Goal: Task Accomplishment & Management: Manage account settings

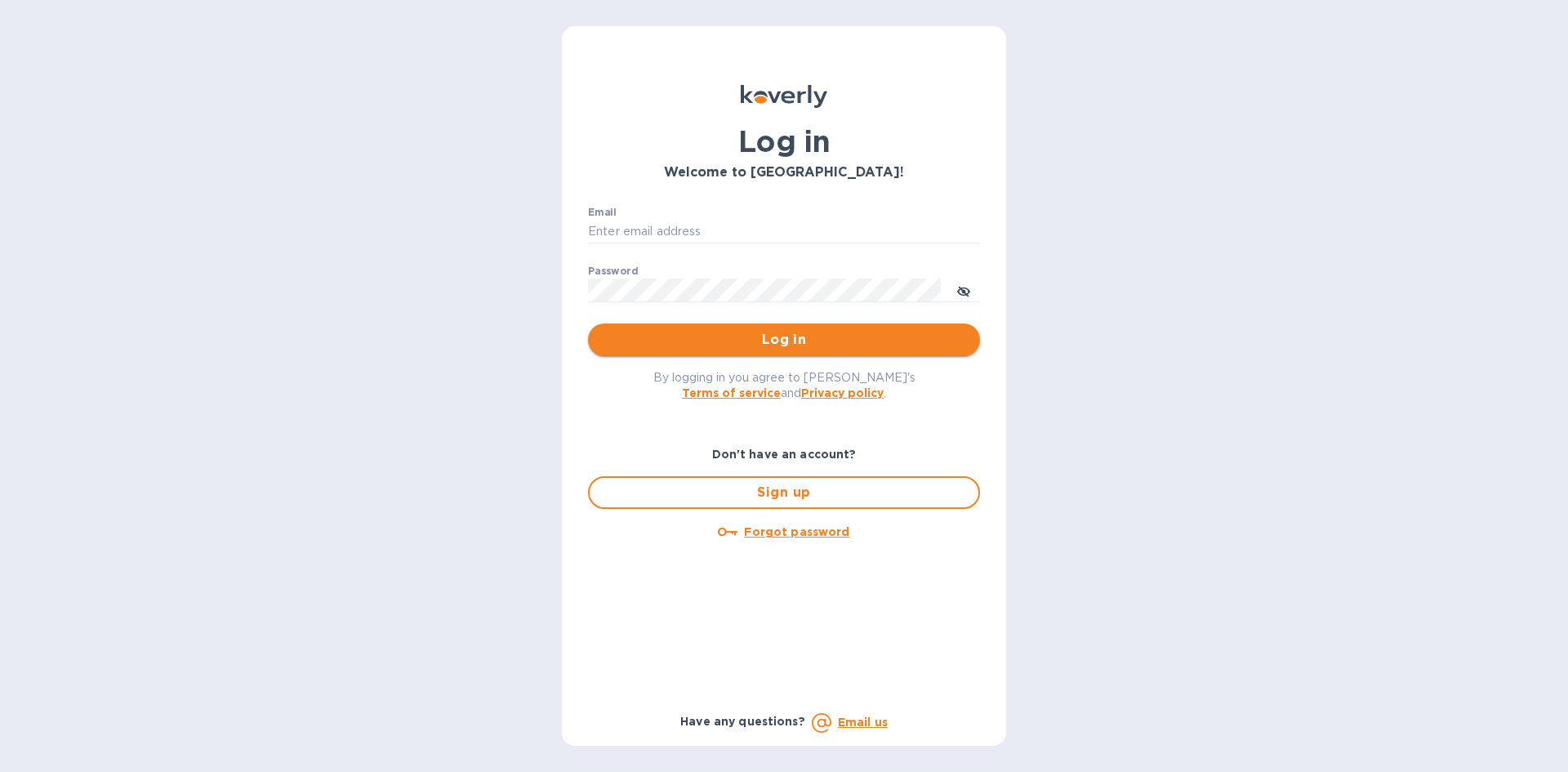
type input "[PERSON_NAME][EMAIL_ADDRESS][DOMAIN_NAME]"
click at [712, 338] on span "Log in" at bounding box center [784, 340] width 366 height 20
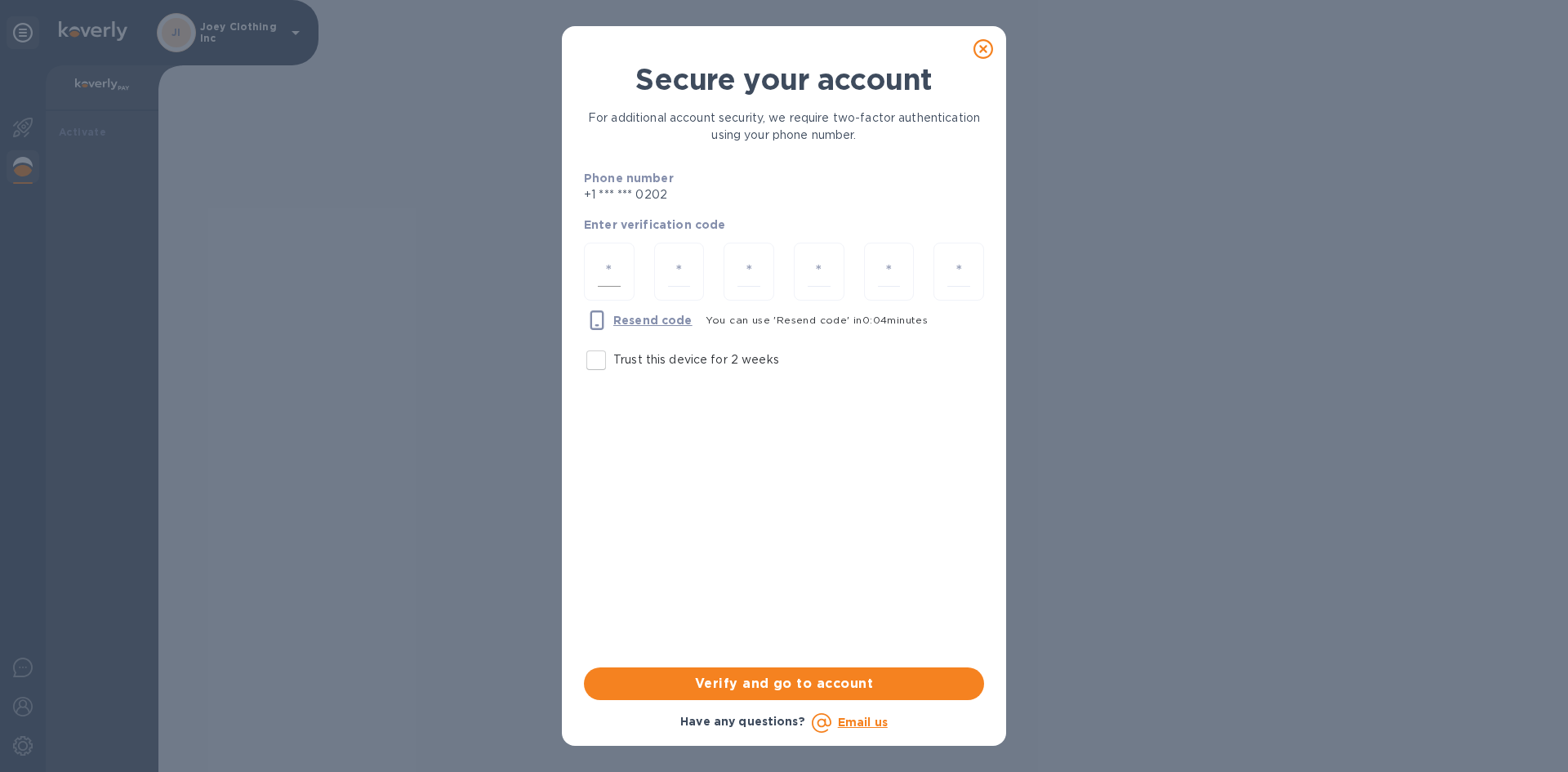
click at [610, 273] on input "number" at bounding box center [610, 271] width 23 height 30
type input "1"
type input "6"
type input "7"
type input "3"
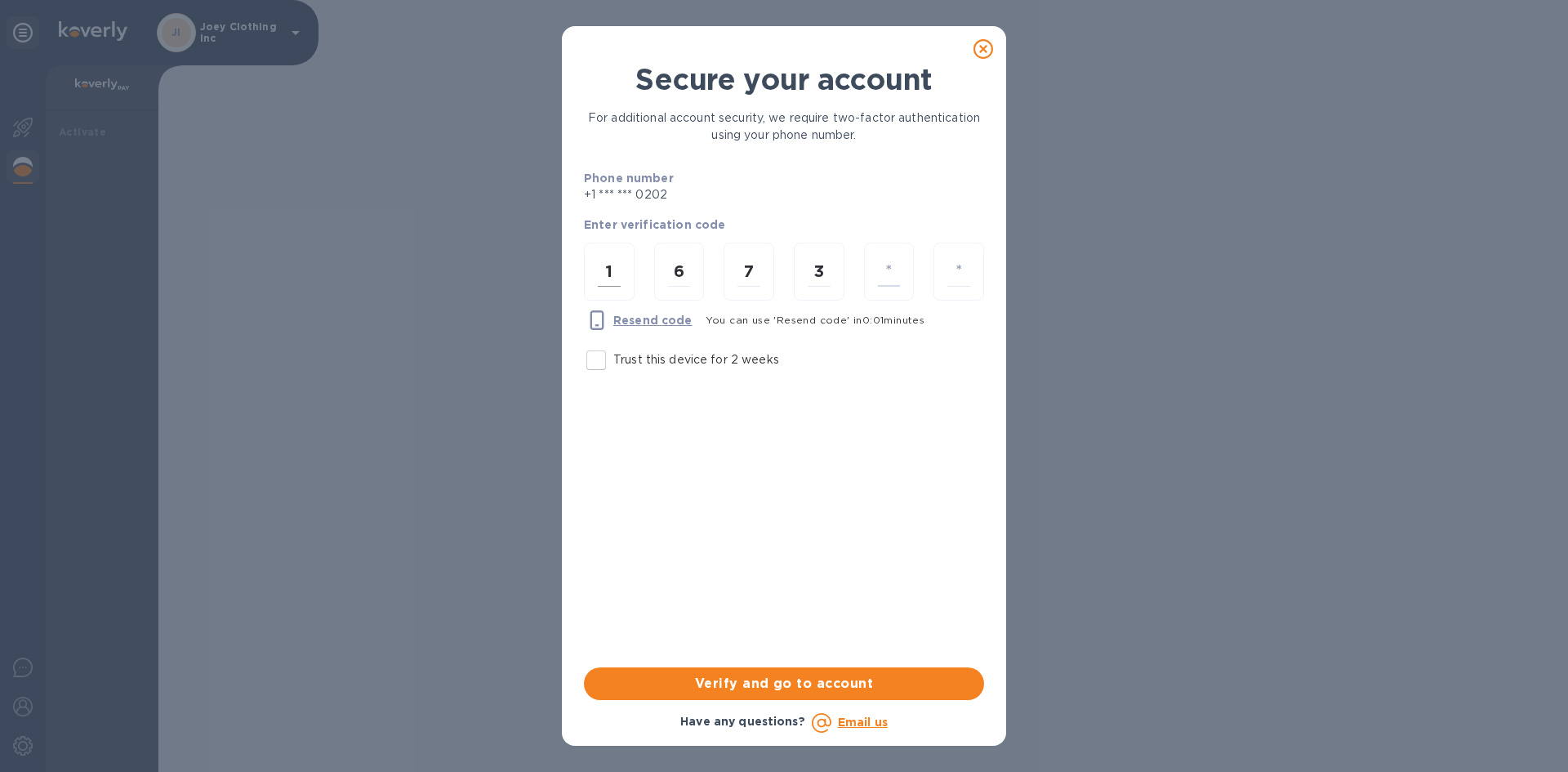
type input "3"
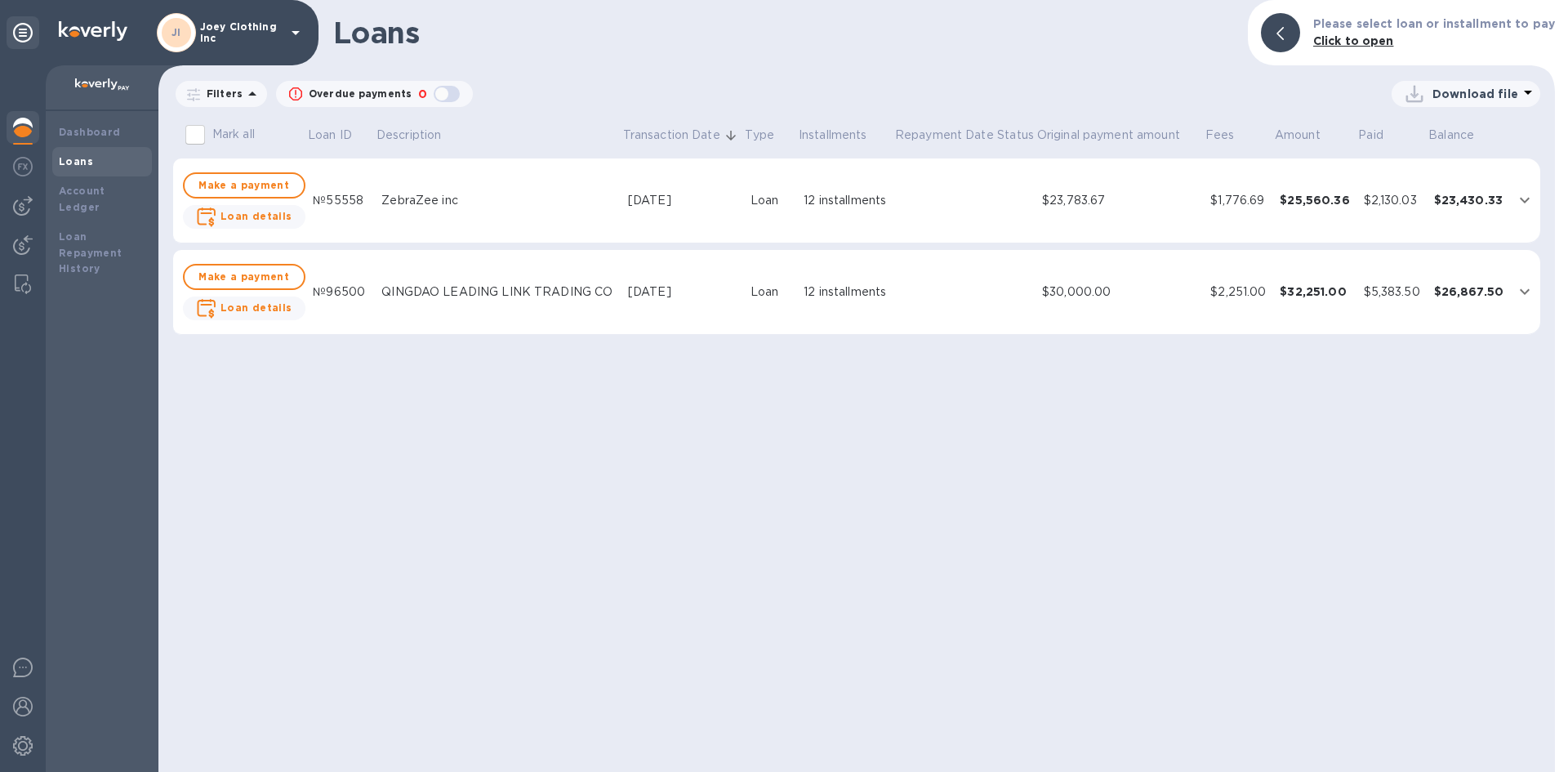
click at [218, 32] on p "Joey Clothing Inc" at bounding box center [241, 33] width 82 height 23
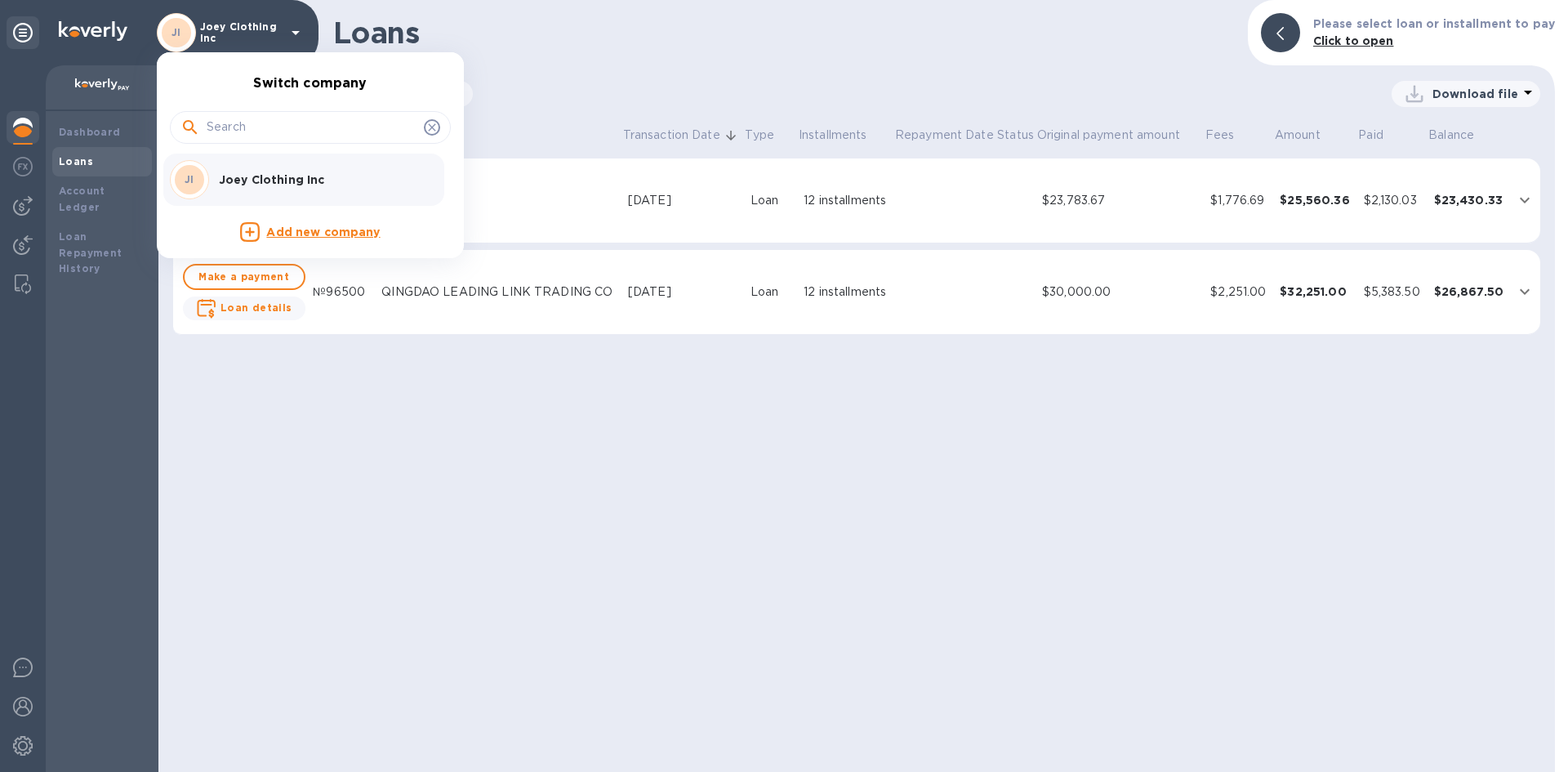
click at [111, 27] on div at bounding box center [784, 386] width 1568 height 772
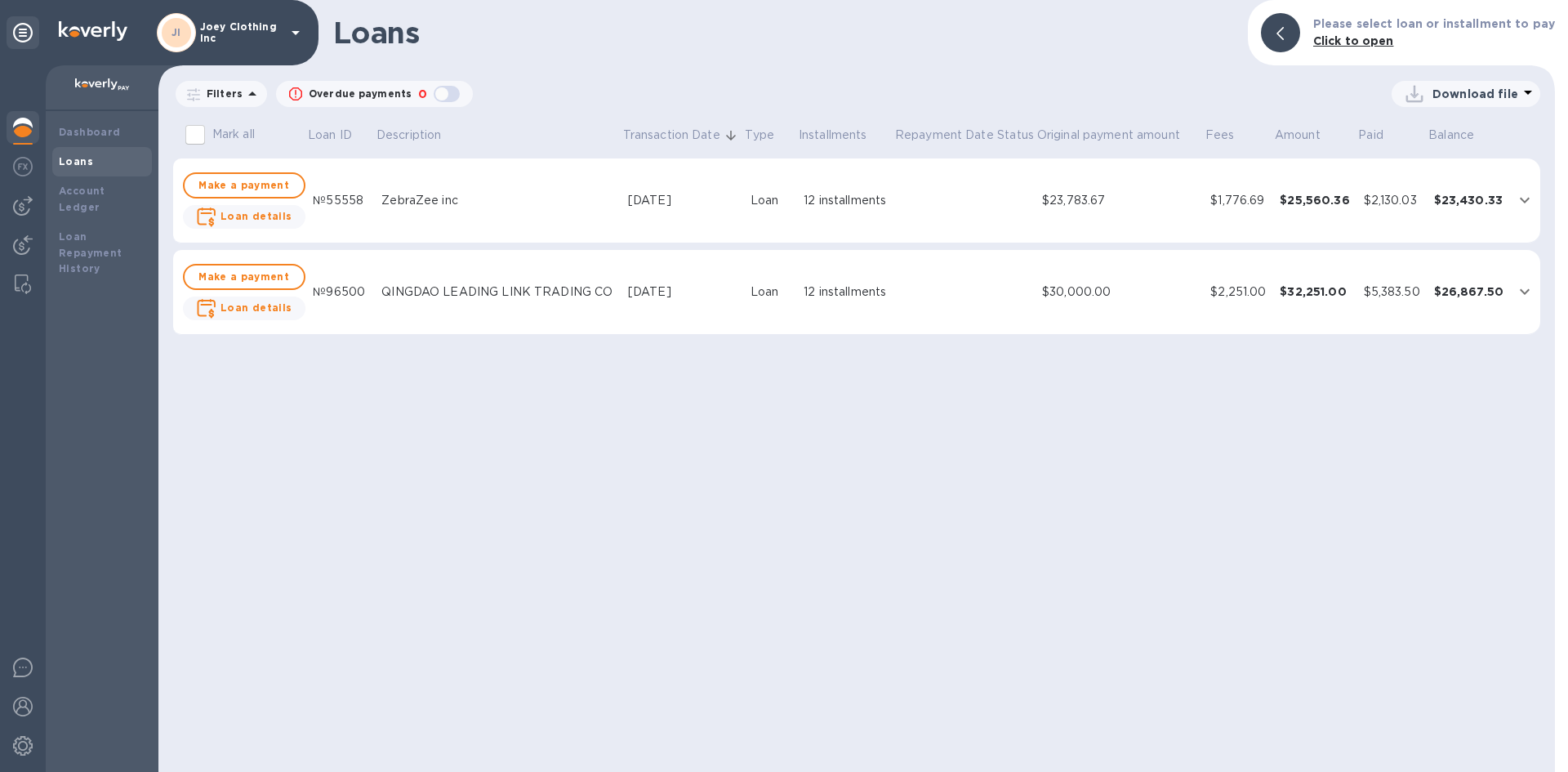
click at [111, 34] on img at bounding box center [93, 31] width 69 height 20
click at [87, 140] on div "Dashboard" at bounding box center [102, 132] width 87 height 16
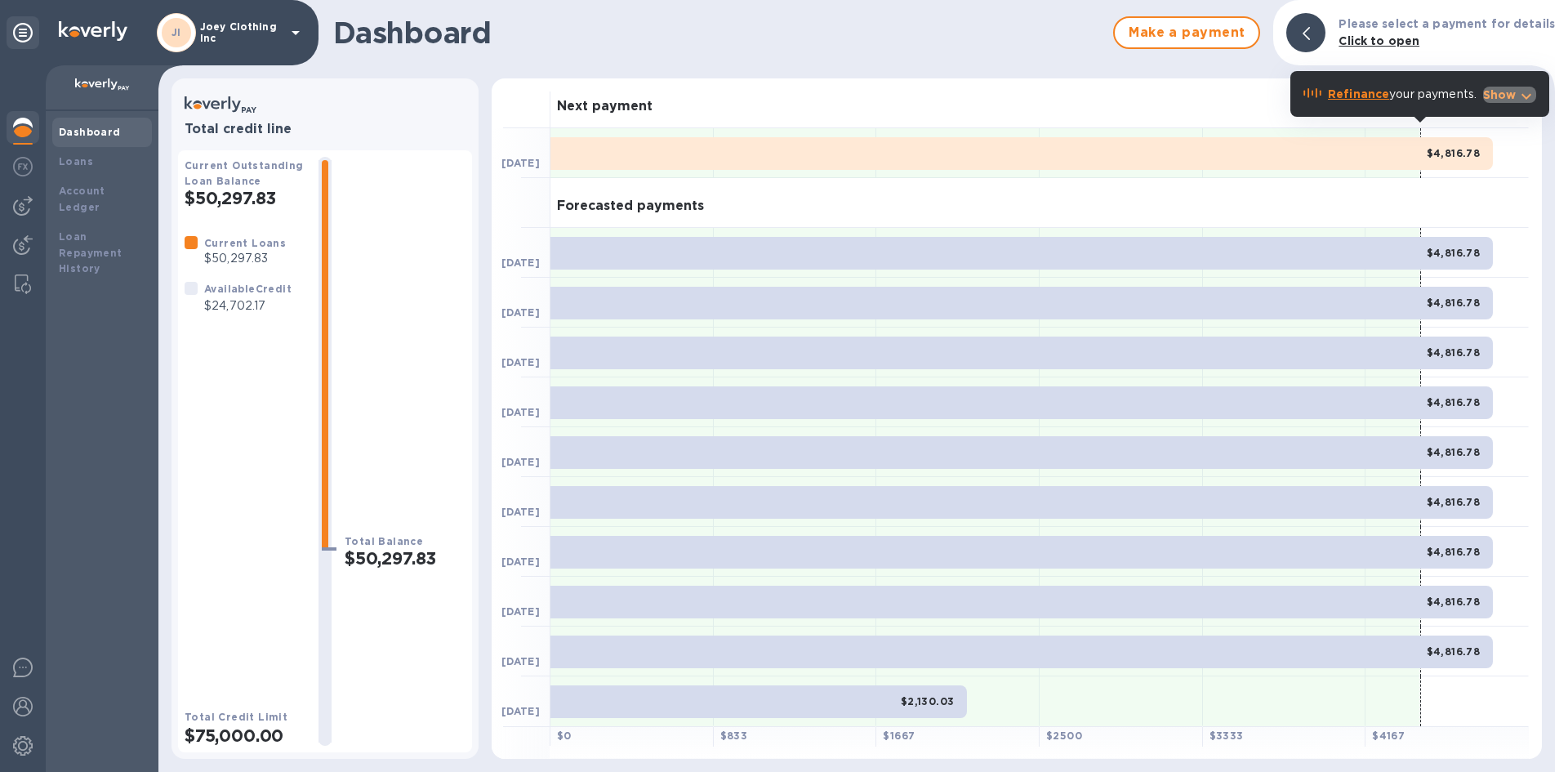
click at [1517, 92] on icon "button" at bounding box center [1527, 96] width 20 height 20
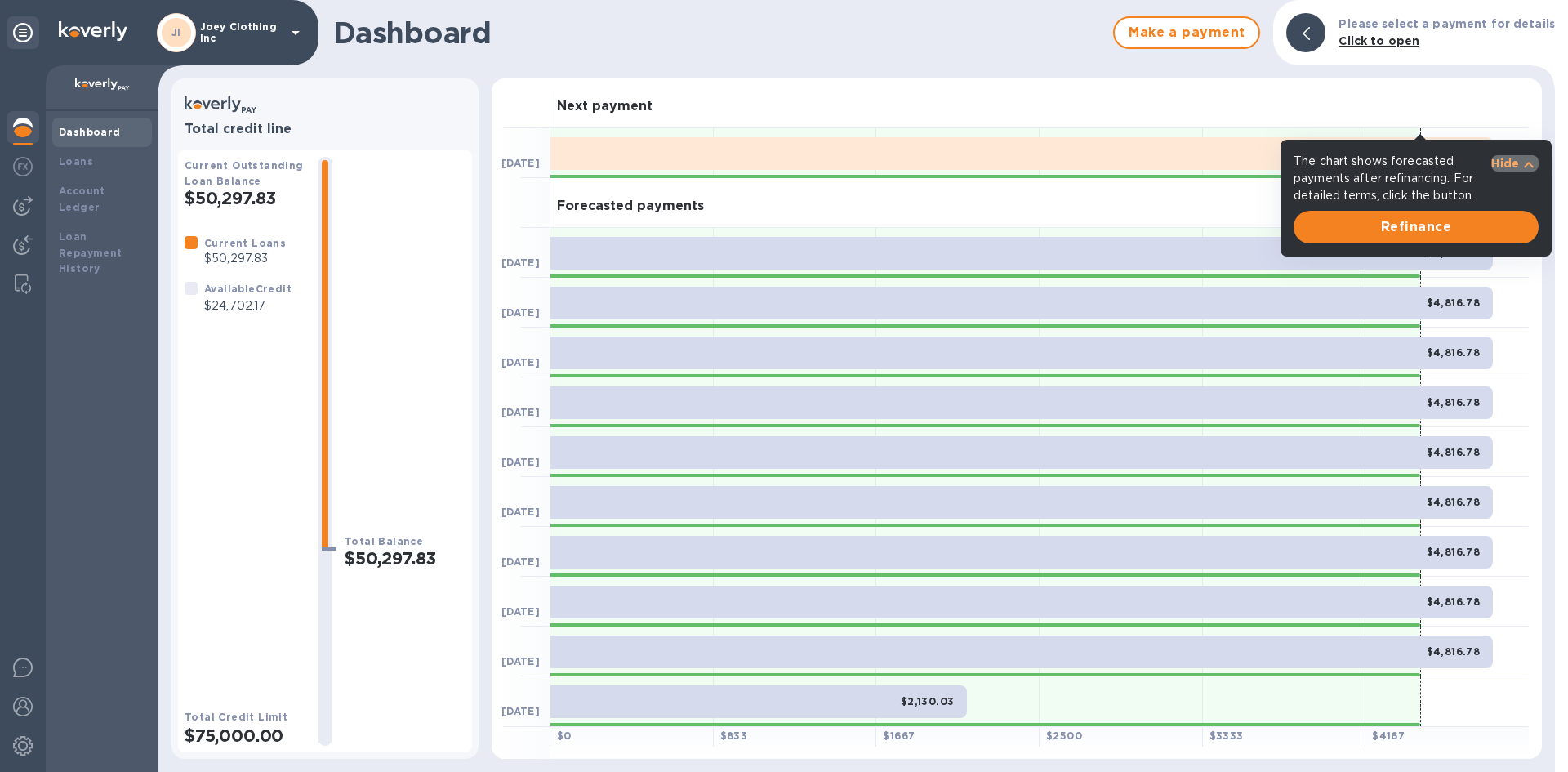
click at [1518, 162] on p "Hide" at bounding box center [1505, 163] width 28 height 16
